Goal: Task Accomplishment & Management: Manage account settings

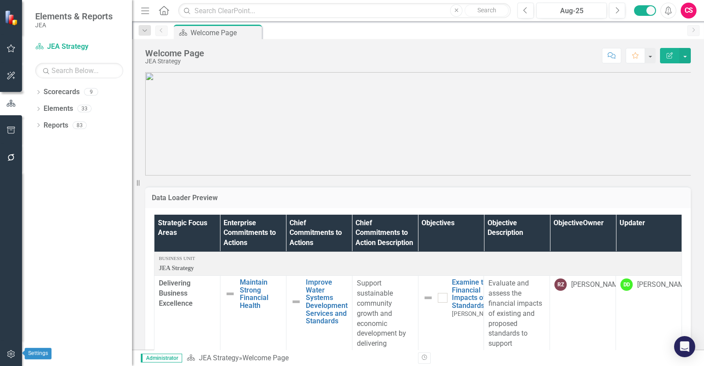
click at [9, 354] on icon "button" at bounding box center [11, 353] width 9 height 7
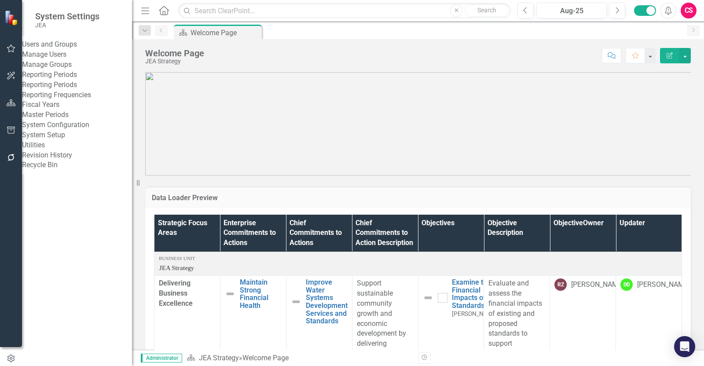
click at [57, 140] on link "System Setup" at bounding box center [77, 135] width 110 height 10
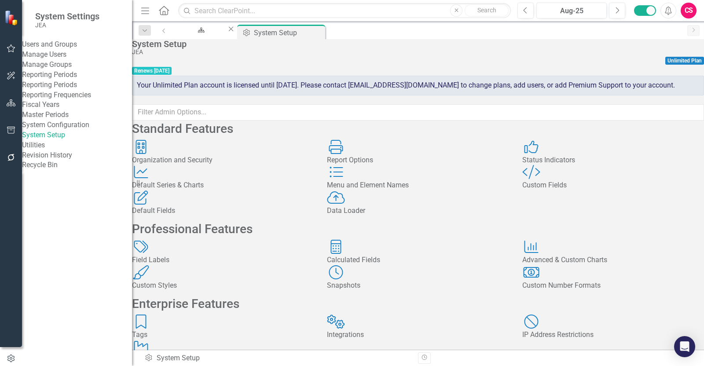
click at [574, 190] on div "Custom Style Custom Fields" at bounding box center [613, 178] width 182 height 26
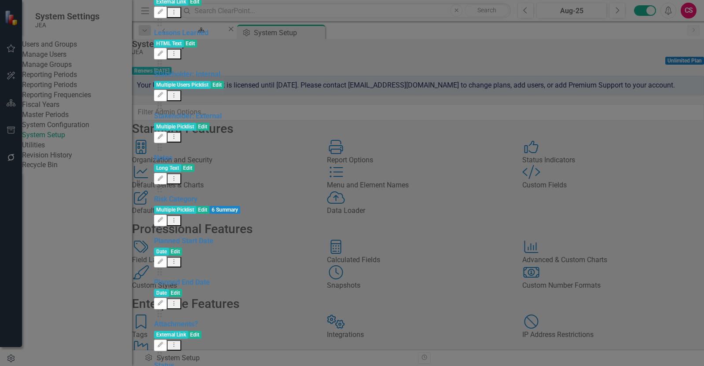
scroll to position [323, 0]
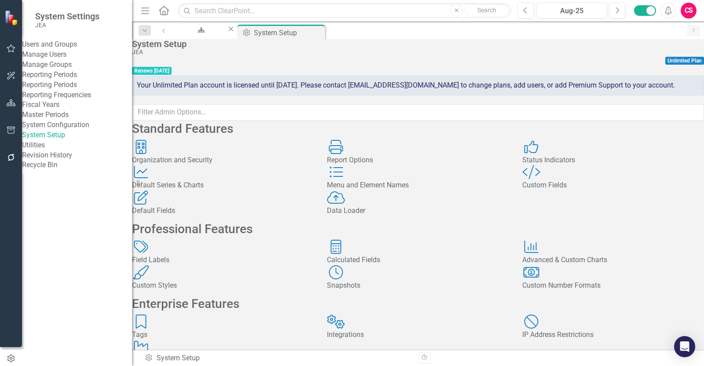
click at [398, 190] on div "Menu and Element Names" at bounding box center [418, 185] width 182 height 10
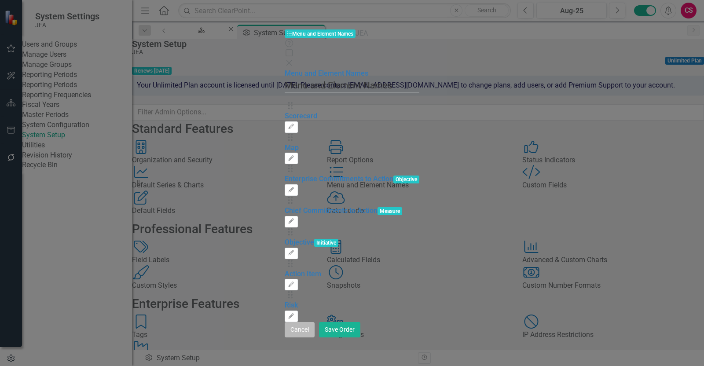
click at [314, 337] on button "Cancel" at bounding box center [299, 329] width 30 height 15
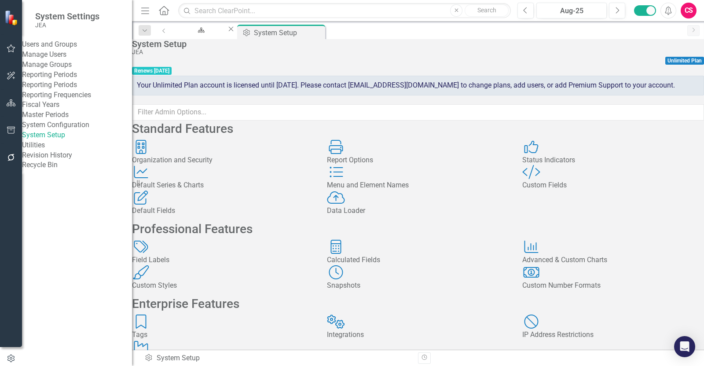
click at [400, 190] on div "Menu and Element Names" at bounding box center [418, 185] width 182 height 10
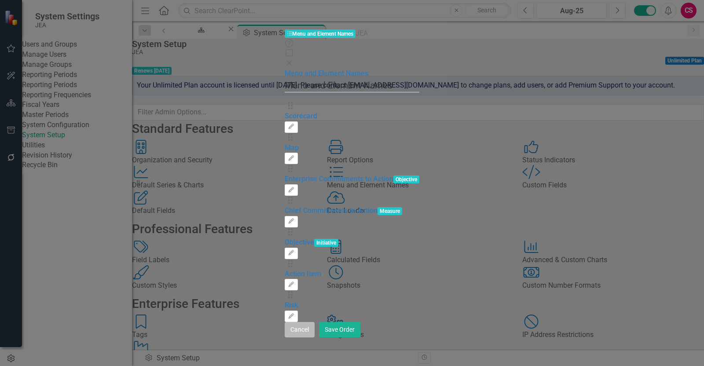
click at [314, 337] on button "Cancel" at bounding box center [299, 329] width 30 height 15
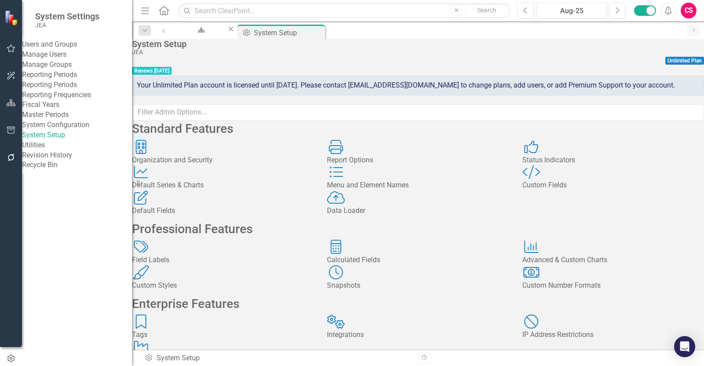
click at [389, 190] on div "Menu and Element Names Menu and Element Names" at bounding box center [418, 178] width 182 height 26
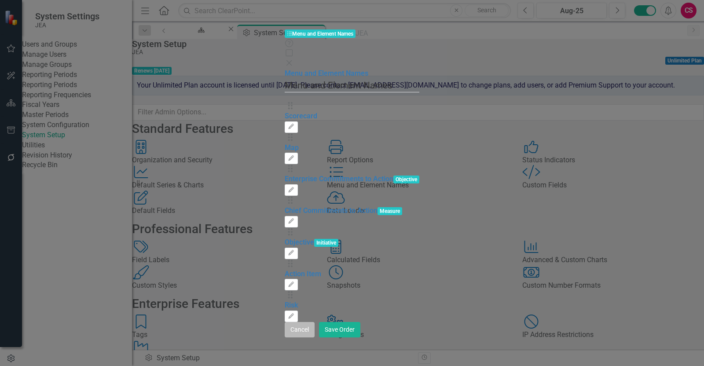
click at [314, 337] on button "Cancel" at bounding box center [299, 329] width 30 height 15
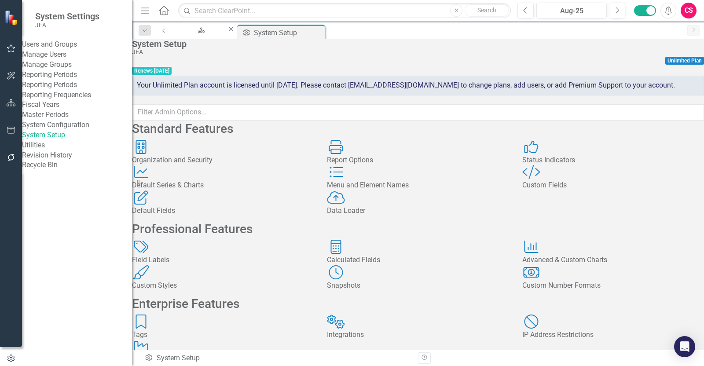
click at [610, 190] on div "Custom Style Custom Fields" at bounding box center [613, 178] width 182 height 26
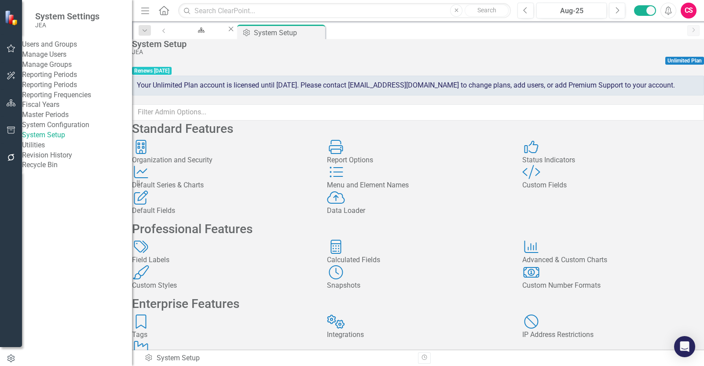
scroll to position [153, 0]
click at [221, 355] on div "Project Evaluation" at bounding box center [223, 360] width 182 height 10
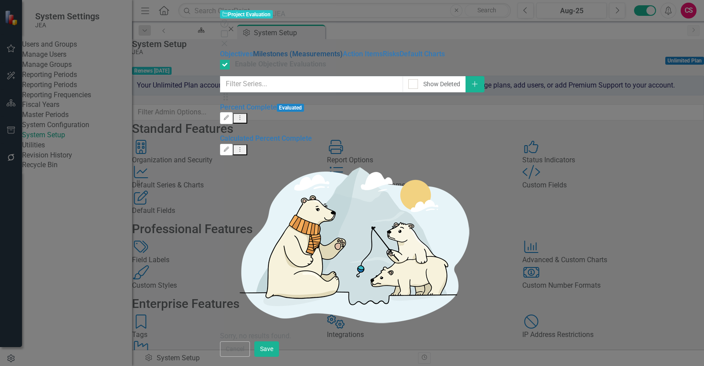
click at [253, 50] on link "Milestones (Measurements)" at bounding box center [298, 54] width 90 height 8
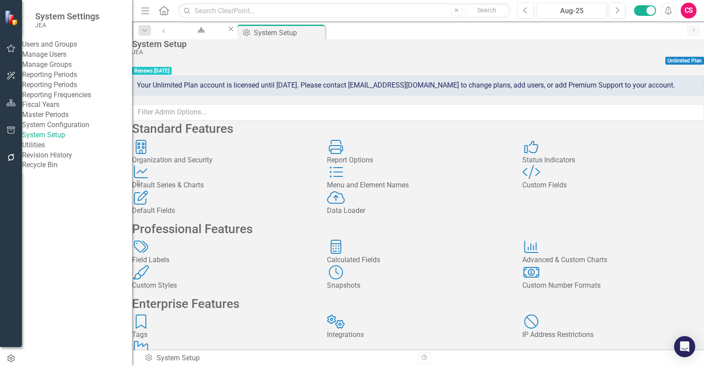
click at [260, 340] on div "Project Evaluation Project Evaluation" at bounding box center [223, 353] width 182 height 26
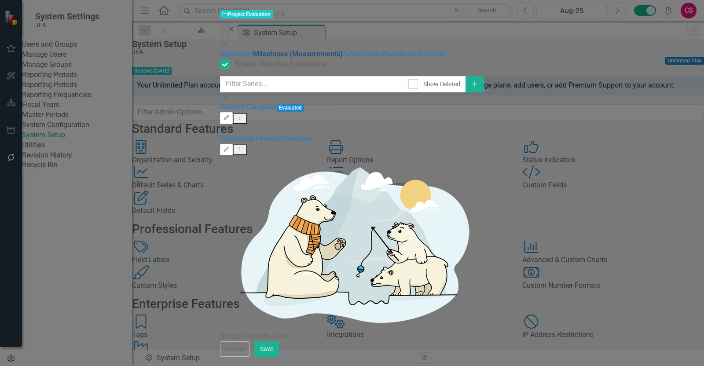
click at [253, 51] on link "Milestones (Measurements)" at bounding box center [298, 54] width 90 height 8
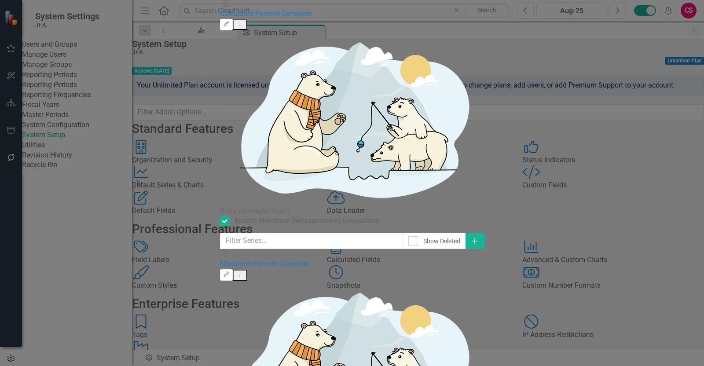
drag, startPoint x: 658, startPoint y: 350, endPoint x: 654, endPoint y: 352, distance: 4.5
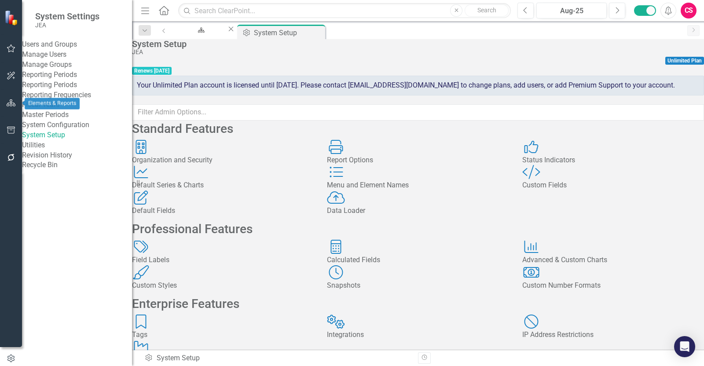
click at [15, 102] on icon "button" at bounding box center [11, 102] width 9 height 7
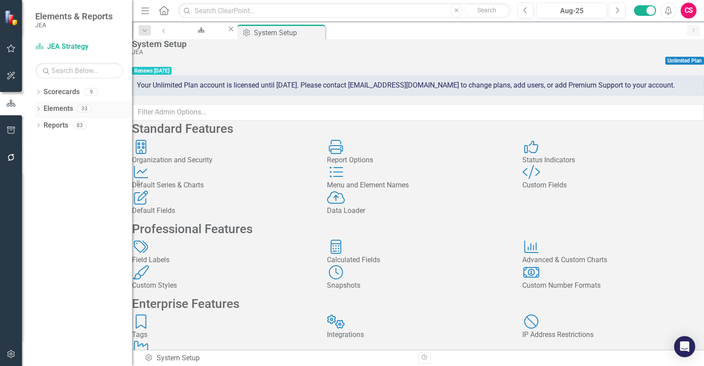
click at [60, 111] on link "Elements" at bounding box center [58, 109] width 29 height 10
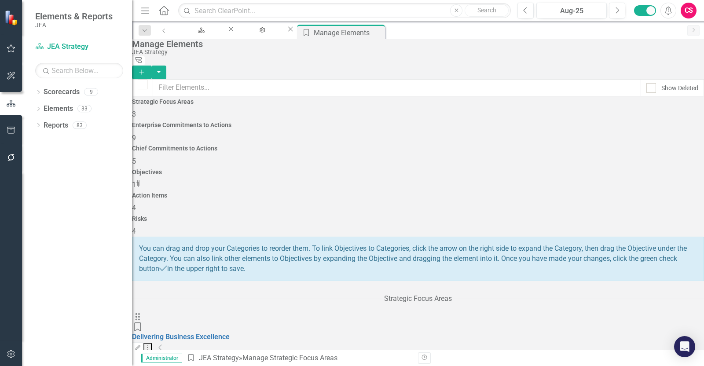
click at [460, 169] on h4 "Objectives" at bounding box center [418, 172] width 572 height 7
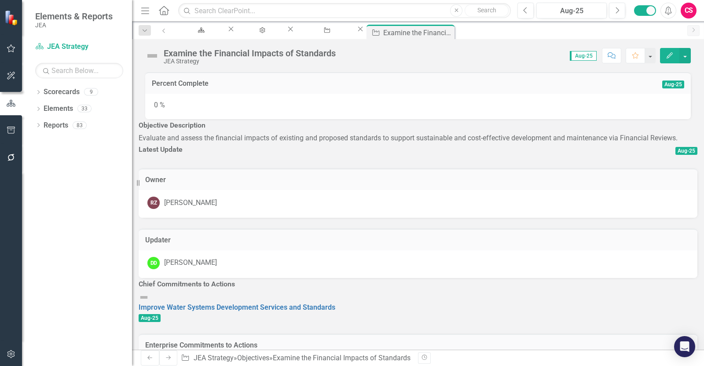
click at [665, 54] on icon "Edit" at bounding box center [669, 55] width 8 height 6
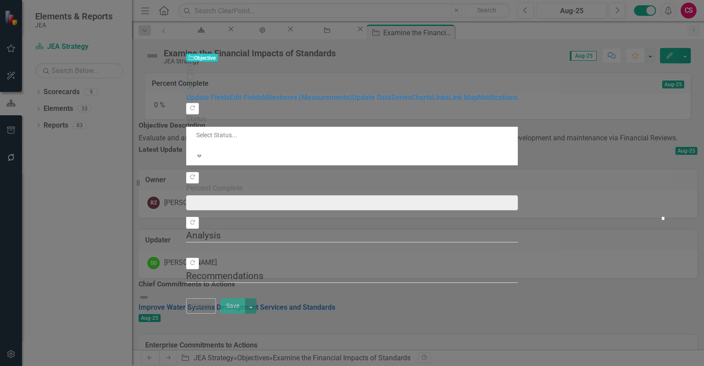
type input "0"
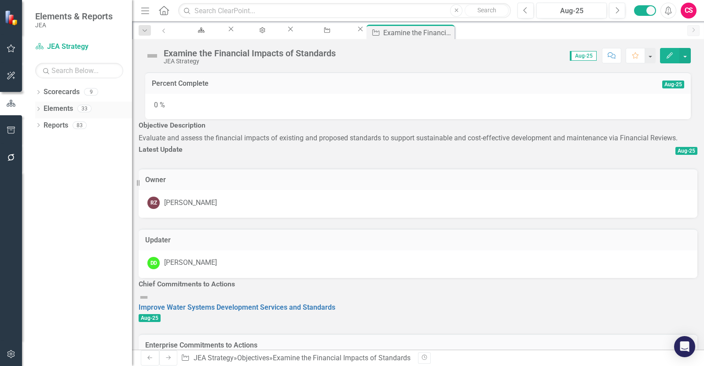
click at [39, 111] on icon "Dropdown" at bounding box center [38, 109] width 6 height 5
click at [68, 92] on link "Scorecards" at bounding box center [62, 92] width 36 height 10
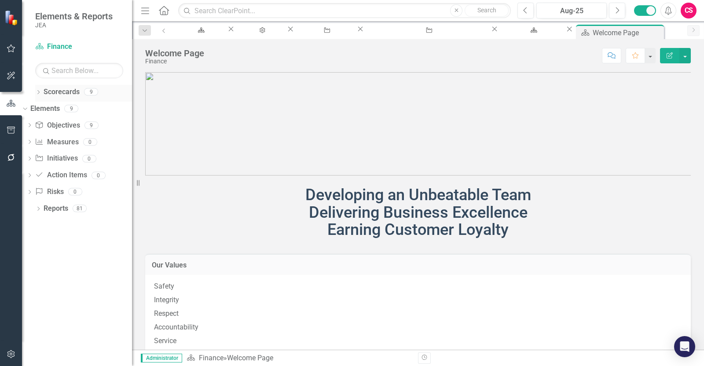
click at [59, 94] on link "Scorecards" at bounding box center [62, 92] width 36 height 10
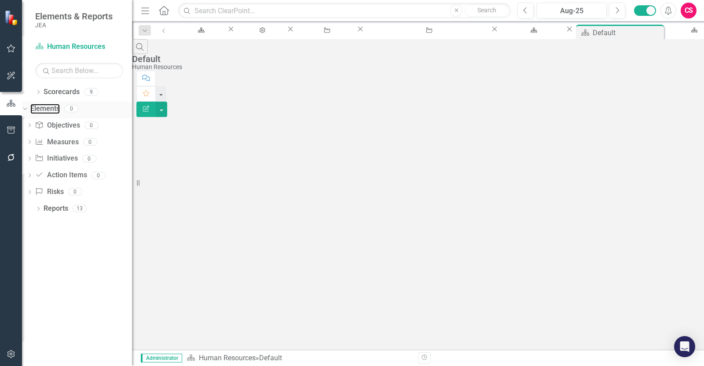
click at [60, 105] on link "Elements" at bounding box center [44, 109] width 29 height 10
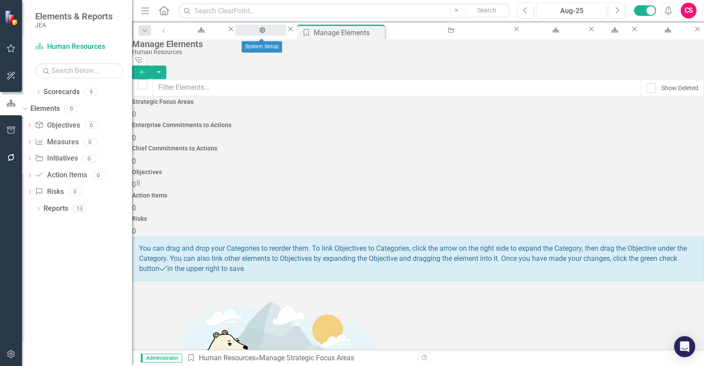
click at [247, 35] on link "Admin Options System Setup" at bounding box center [260, 30] width 51 height 11
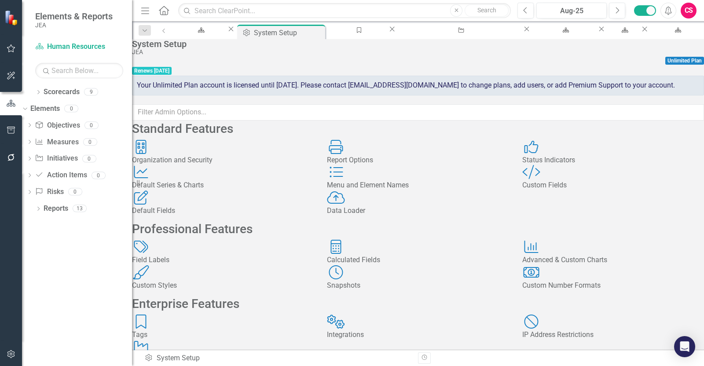
click at [394, 190] on div "Menu and Element Names" at bounding box center [418, 185] width 182 height 10
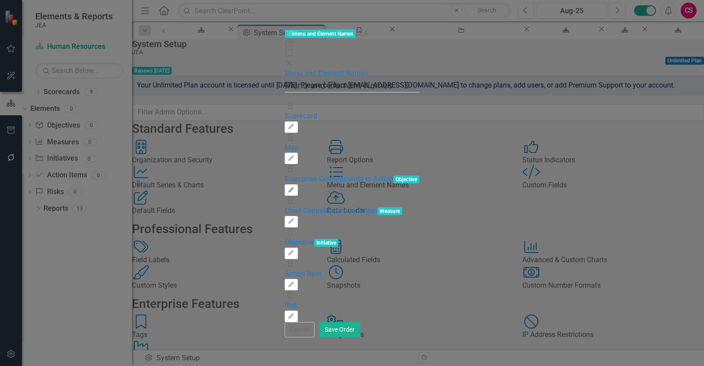
click at [297, 184] on button "Edit" at bounding box center [290, 189] width 13 height 11
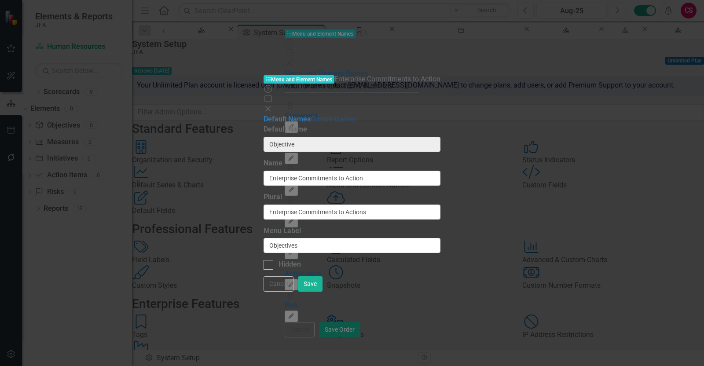
click at [310, 115] on link "Customization" at bounding box center [332, 119] width 45 height 8
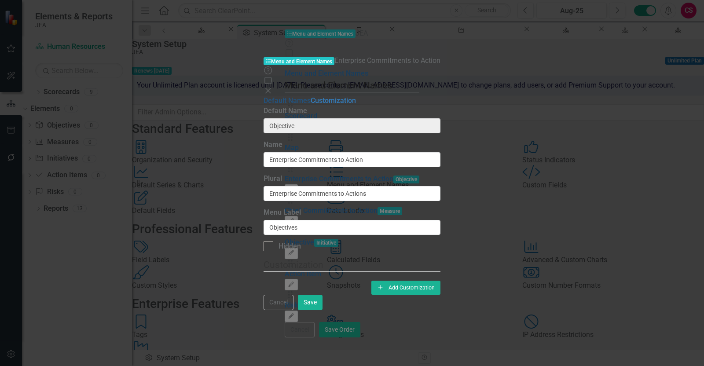
click at [263, 96] on link "Default Names" at bounding box center [286, 100] width 47 height 8
click at [310, 96] on link "Customization" at bounding box center [332, 100] width 45 height 8
click at [263, 96] on link "Default Names" at bounding box center [286, 100] width 47 height 8
click at [310, 96] on link "Customization" at bounding box center [332, 100] width 45 height 8
click at [263, 96] on link "Default Names" at bounding box center [286, 100] width 47 height 8
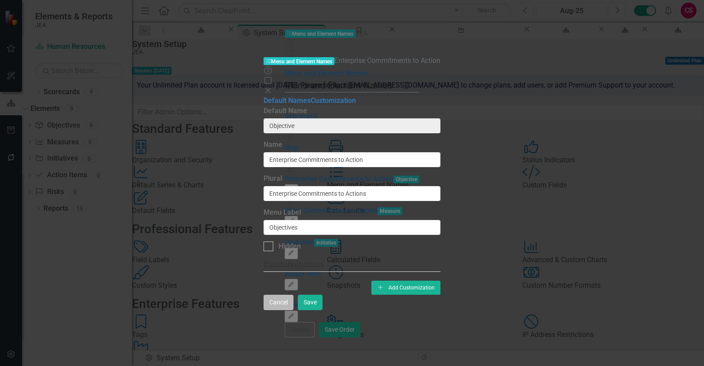
click at [293, 310] on button "Cancel" at bounding box center [278, 302] width 30 height 15
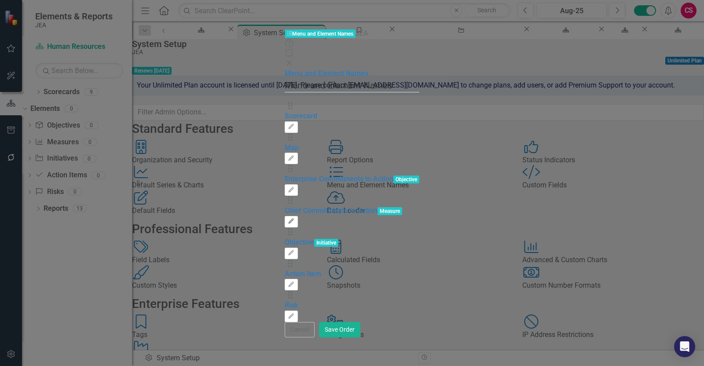
click at [294, 219] on icon "Edit" at bounding box center [291, 221] width 7 height 5
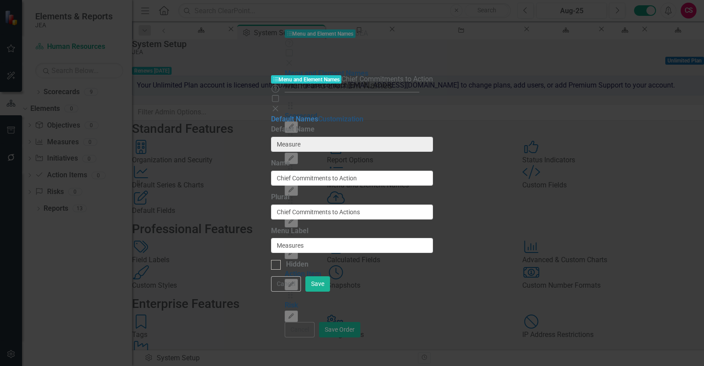
click at [318, 115] on link "Customization" at bounding box center [340, 119] width 45 height 8
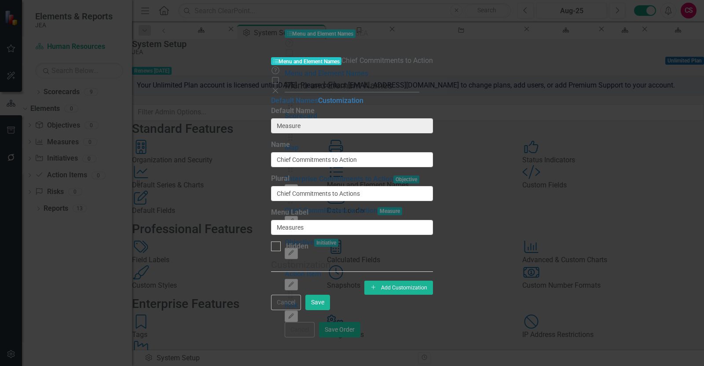
click at [271, 96] on link "Default Names" at bounding box center [294, 100] width 47 height 8
click at [301, 310] on button "Cancel" at bounding box center [286, 302] width 30 height 15
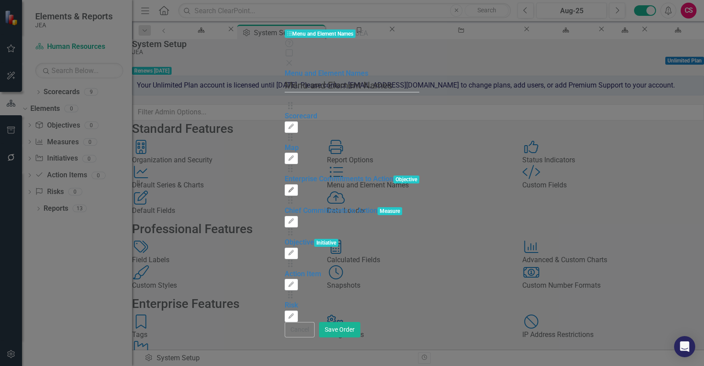
click at [297, 184] on button "Edit" at bounding box center [290, 189] width 13 height 11
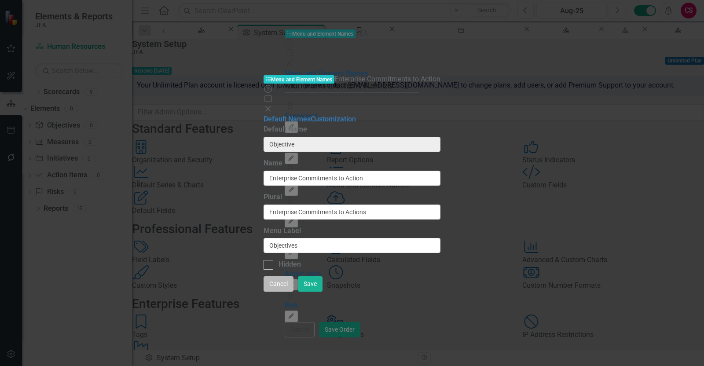
click at [293, 292] on button "Cancel" at bounding box center [278, 283] width 30 height 15
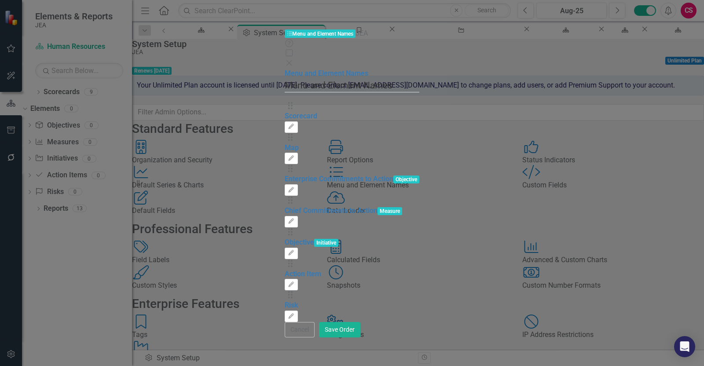
click at [314, 337] on button "Cancel" at bounding box center [299, 329] width 30 height 15
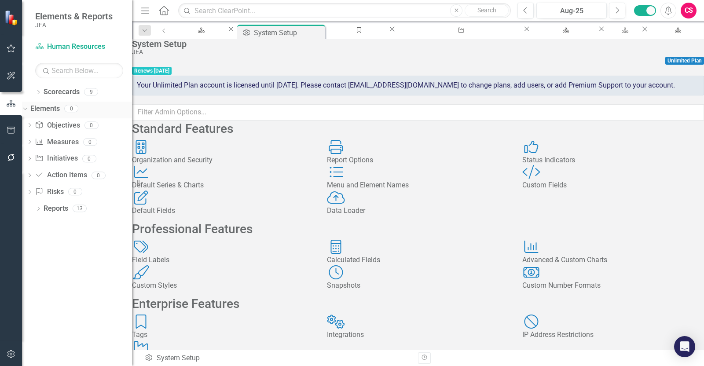
click at [59, 109] on link "Elements" at bounding box center [44, 109] width 29 height 10
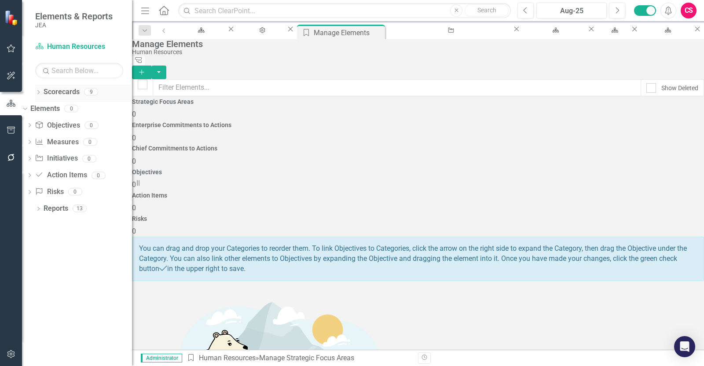
click at [71, 93] on link "Scorecards" at bounding box center [62, 92] width 36 height 10
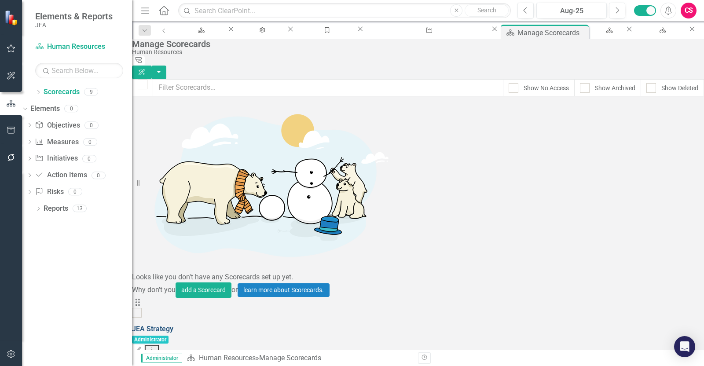
click at [173, 325] on link "JEA Strategy" at bounding box center [152, 329] width 41 height 8
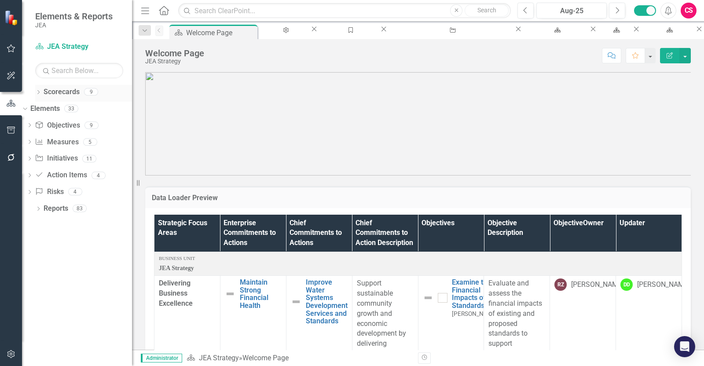
click at [68, 88] on link "Scorecards" at bounding box center [62, 92] width 36 height 10
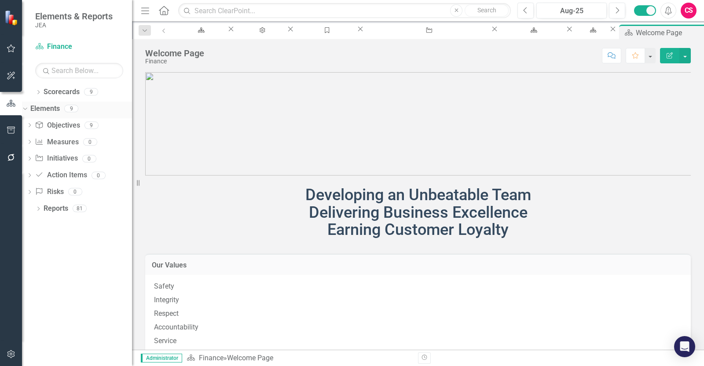
click at [60, 108] on link "Elements" at bounding box center [44, 109] width 29 height 10
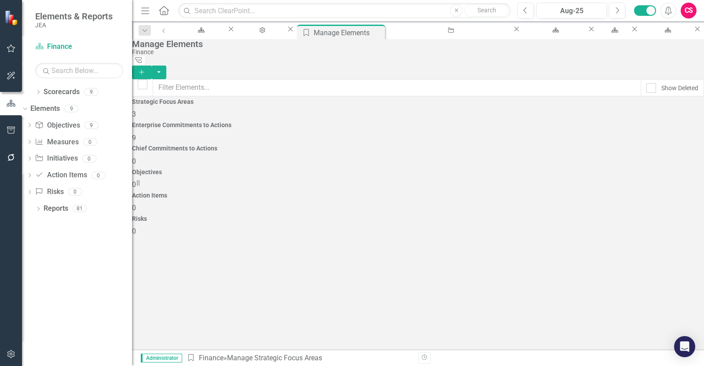
click at [475, 169] on h4 "Objectives" at bounding box center [418, 172] width 572 height 7
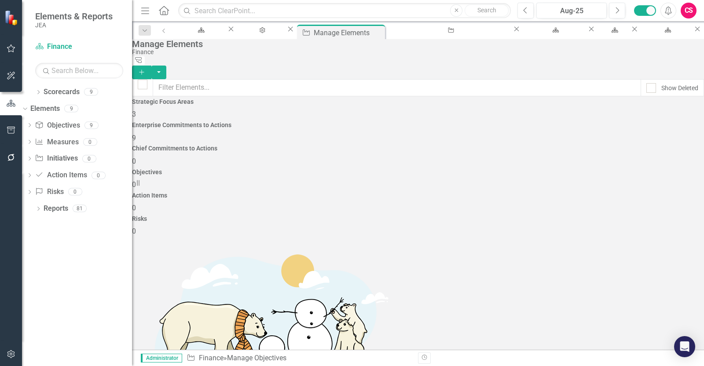
click at [257, 126] on h4 "Enterprise Commitments to Actions" at bounding box center [418, 125] width 572 height 7
click at [50, 201] on div "Reports" at bounding box center [56, 208] width 25 height 15
click at [53, 205] on link "Reports" at bounding box center [56, 209] width 25 height 10
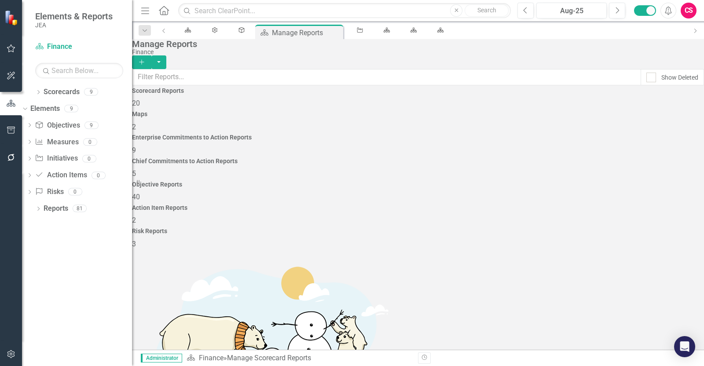
click at [521, 181] on div "Objective Reports 40" at bounding box center [418, 191] width 572 height 21
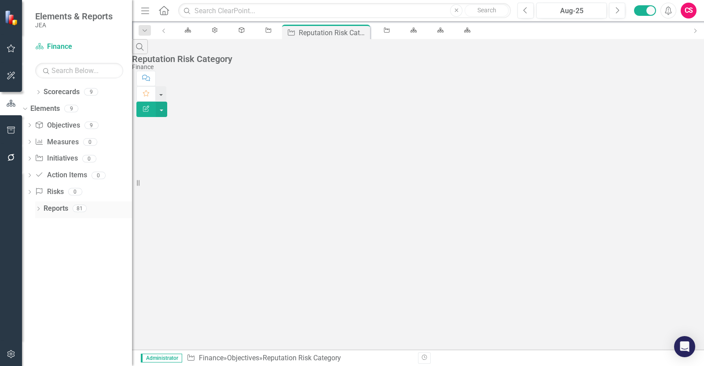
click at [59, 210] on link "Reports" at bounding box center [56, 209] width 25 height 10
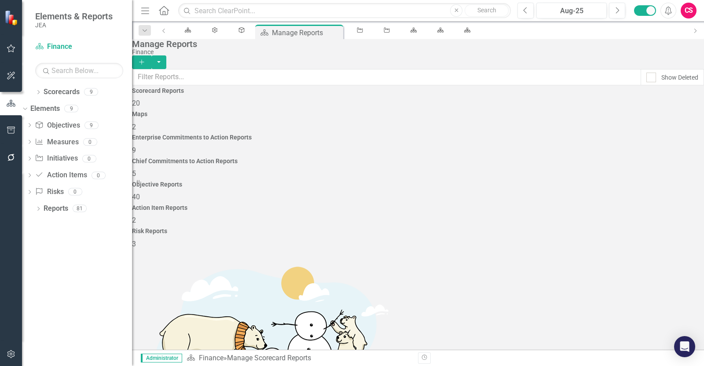
click at [140, 193] on span "40" at bounding box center [136, 197] width 8 height 8
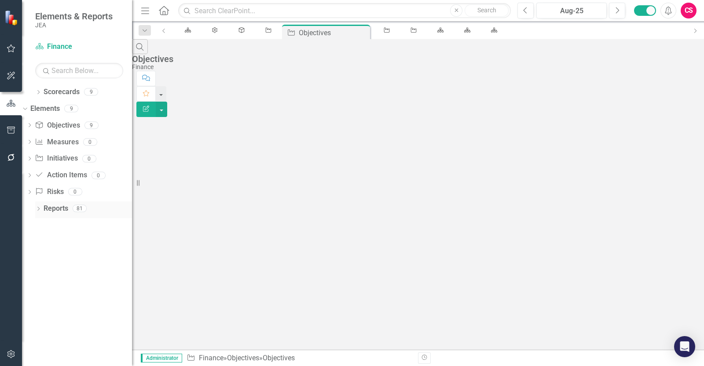
click at [58, 209] on link "Reports" at bounding box center [56, 209] width 25 height 10
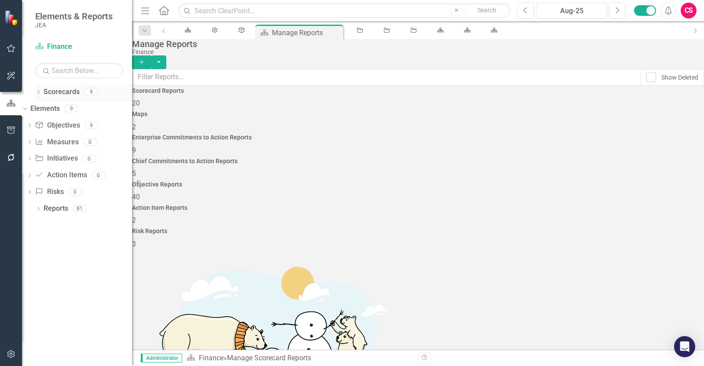
click at [62, 92] on link "Scorecards" at bounding box center [62, 92] width 36 height 10
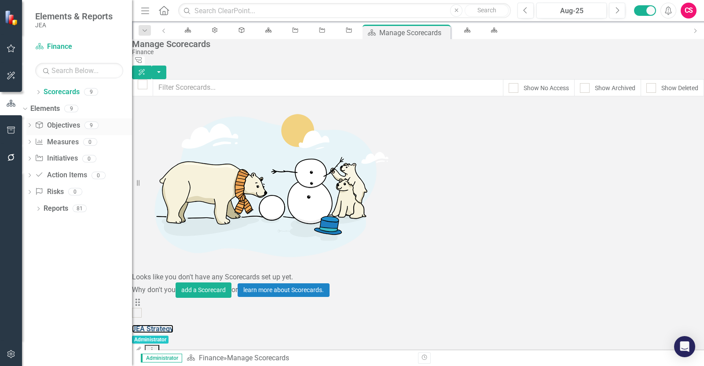
drag, startPoint x: 190, startPoint y: 109, endPoint x: 81, endPoint y: 127, distance: 110.1
click at [173, 325] on link "JEA Strategy" at bounding box center [152, 329] width 41 height 8
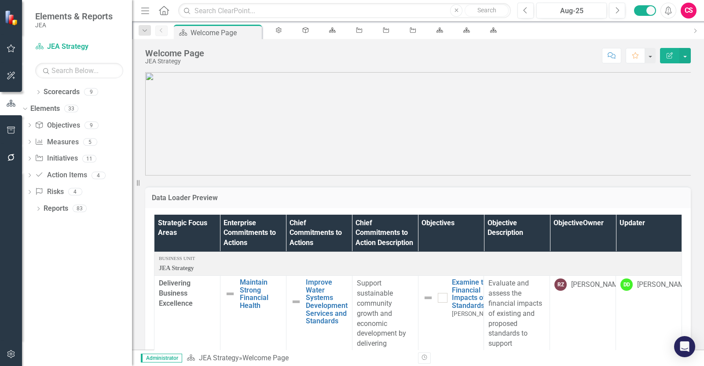
click at [340, 201] on h3 "Data Loader Preview" at bounding box center [418, 198] width 532 height 8
click at [339, 201] on h3 "Data Loader Preview" at bounding box center [418, 198] width 532 height 8
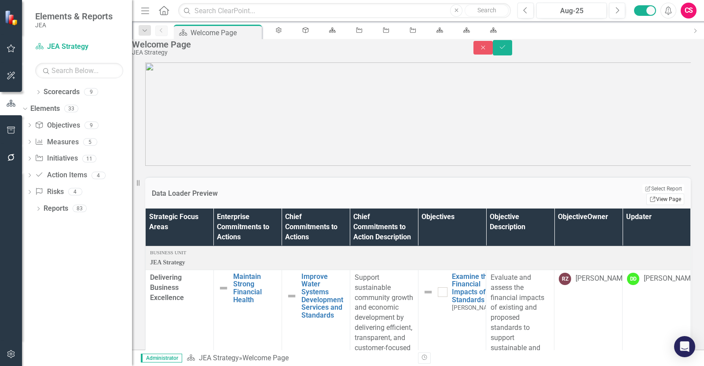
click at [654, 198] on link "Link View Page" at bounding box center [665, 198] width 38 height 11
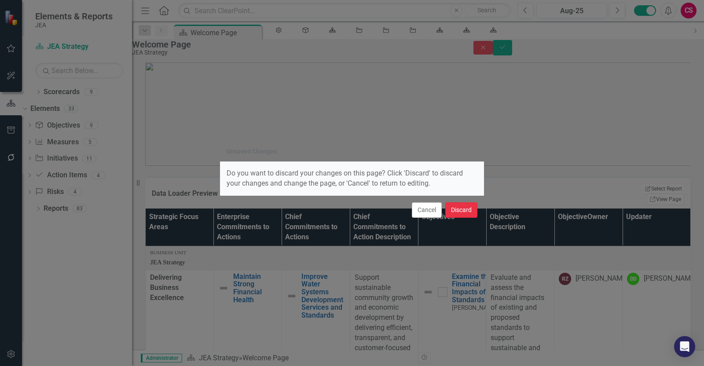
click at [467, 211] on button "Discard" at bounding box center [461, 209] width 32 height 15
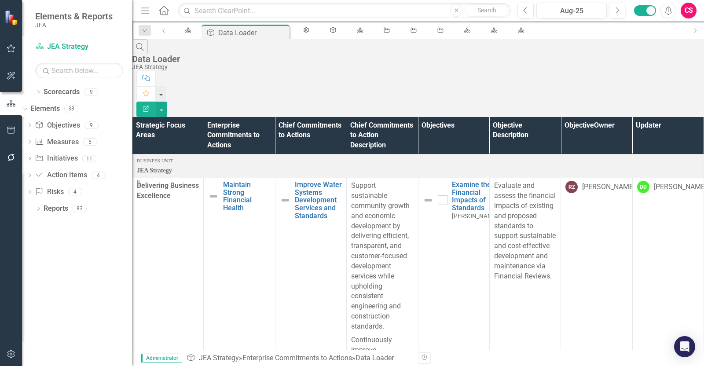
click at [156, 102] on button "Edit Report" at bounding box center [145, 109] width 19 height 15
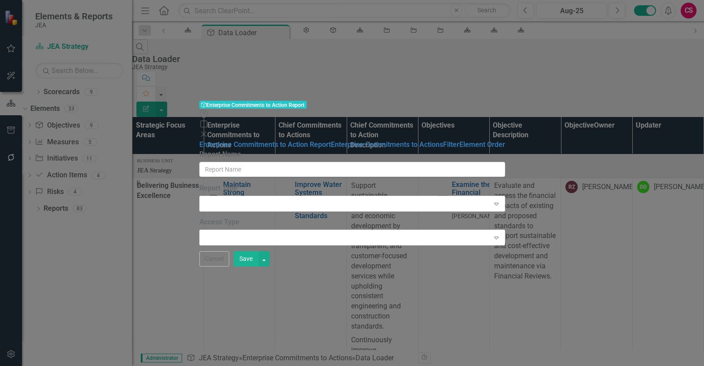
type input "Data Loader"
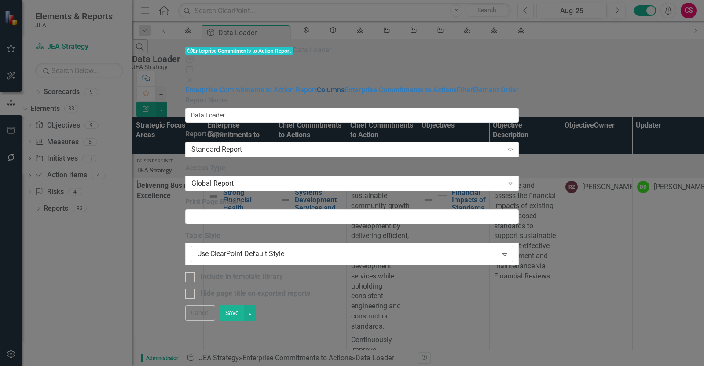
click at [317, 86] on link "Columns" at bounding box center [331, 90] width 28 height 8
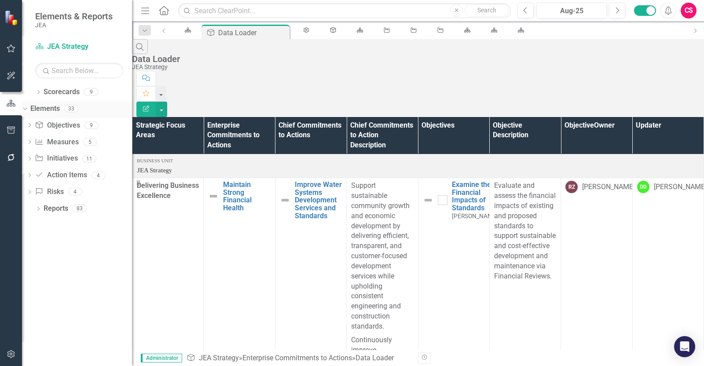
click at [60, 113] on div "Elements" at bounding box center [44, 109] width 29 height 15
click at [60, 106] on link "Elements" at bounding box center [44, 109] width 29 height 10
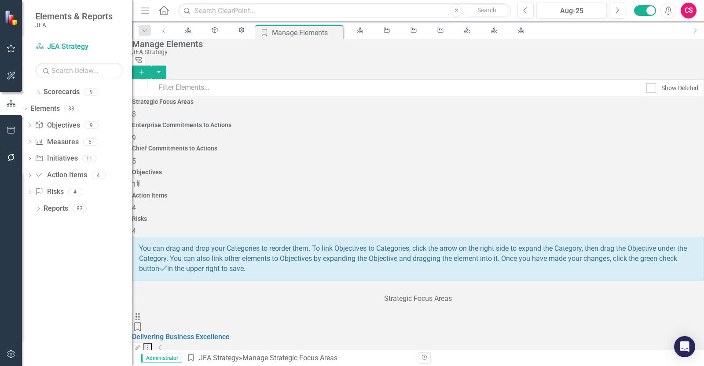
click at [297, 123] on h4 "Enterprise Commitments to Actions" at bounding box center [418, 125] width 572 height 7
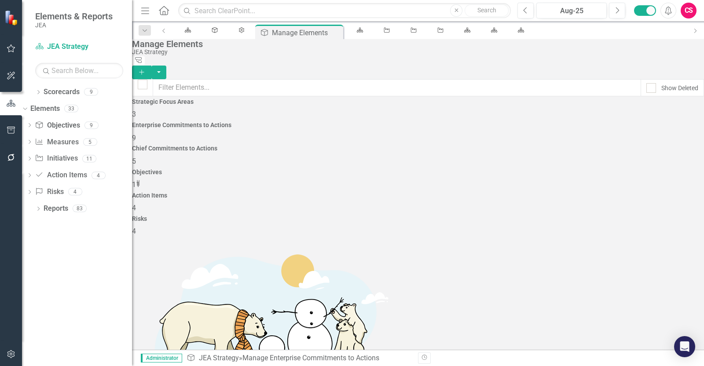
click at [361, 145] on h4 "Chief Commitments to Actions" at bounding box center [418, 148] width 572 height 7
click at [288, 133] on div "Enterprise Commitments to Actions 9" at bounding box center [418, 132] width 572 height 21
click at [62, 87] on link "Scorecards" at bounding box center [62, 92] width 36 height 10
